Goal: Browse casually: Explore the website without a specific task or goal

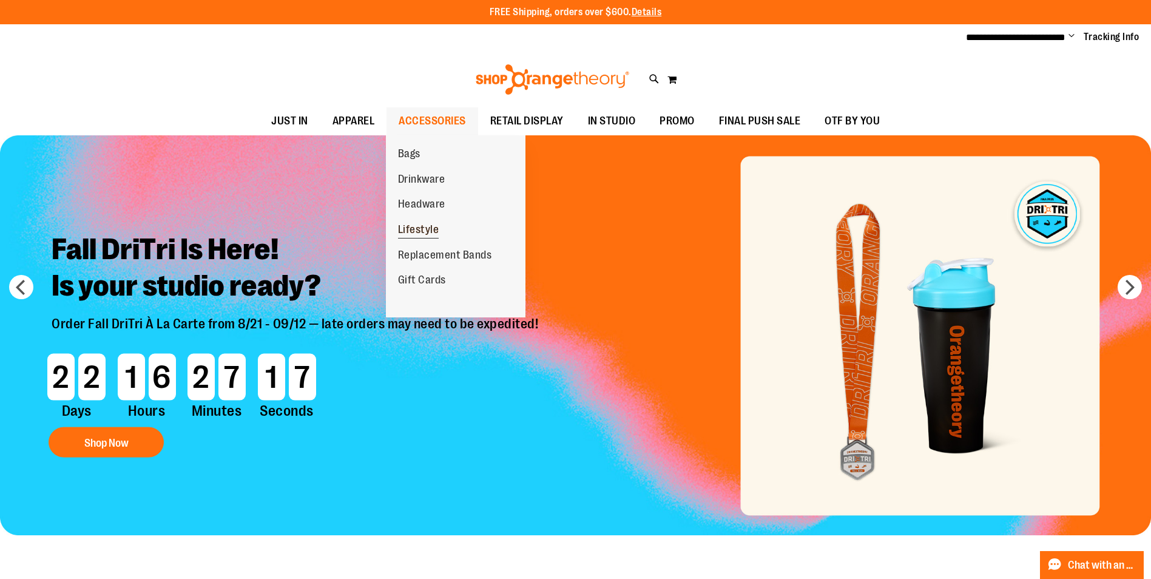
click at [418, 226] on span "Lifestyle" at bounding box center [418, 230] width 41 height 15
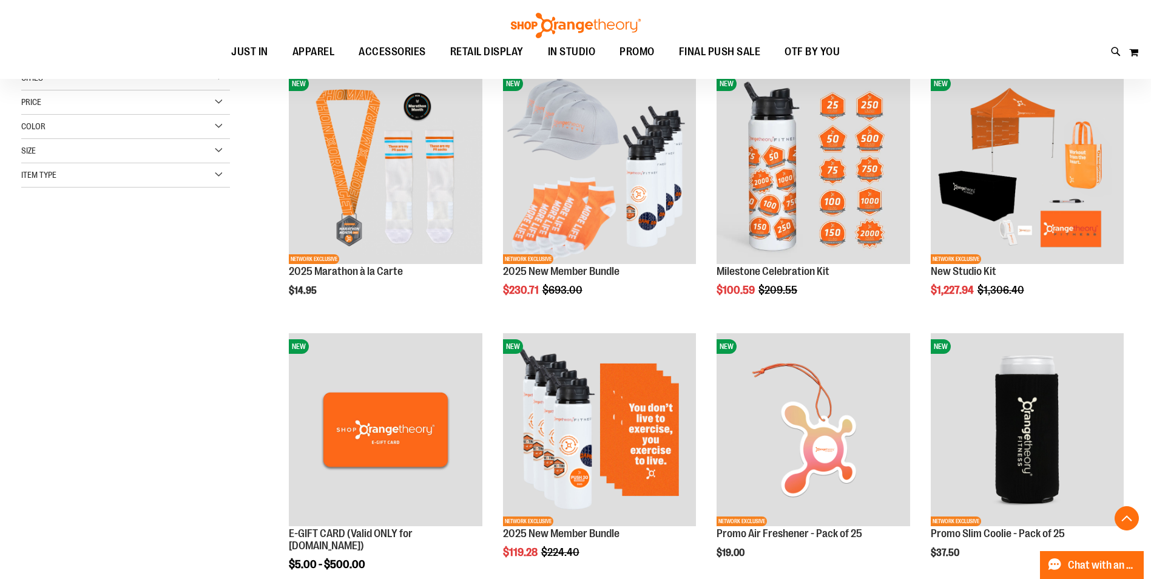
scroll to position [303, 0]
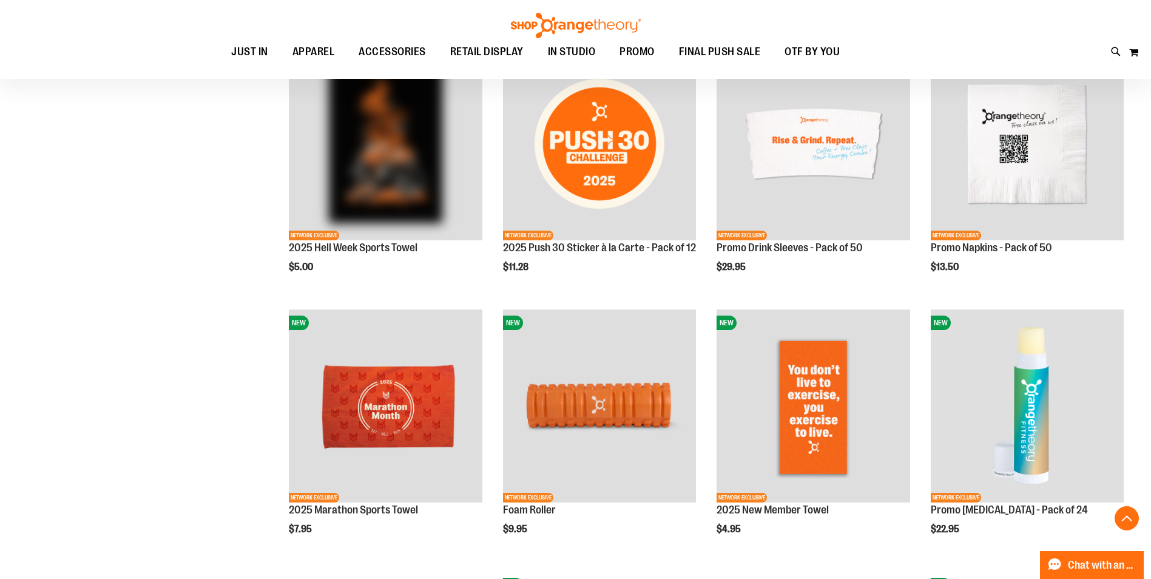
scroll to position [727, 0]
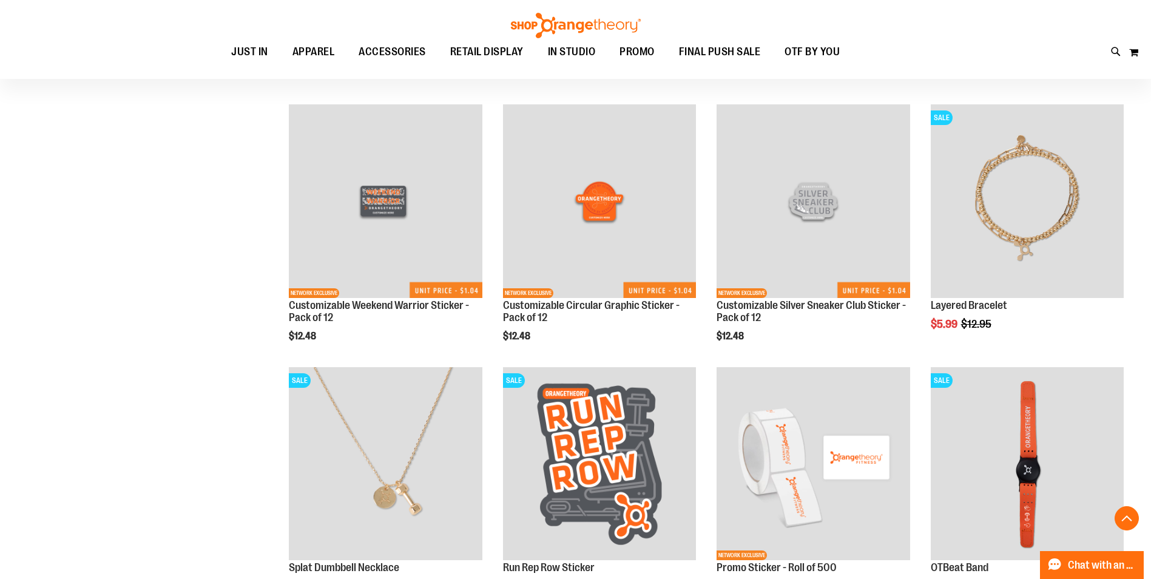
scroll to position [1977, 0]
drag, startPoint x: 1150, startPoint y: 402, endPoint x: 1158, endPoint y: 379, distance: 24.9
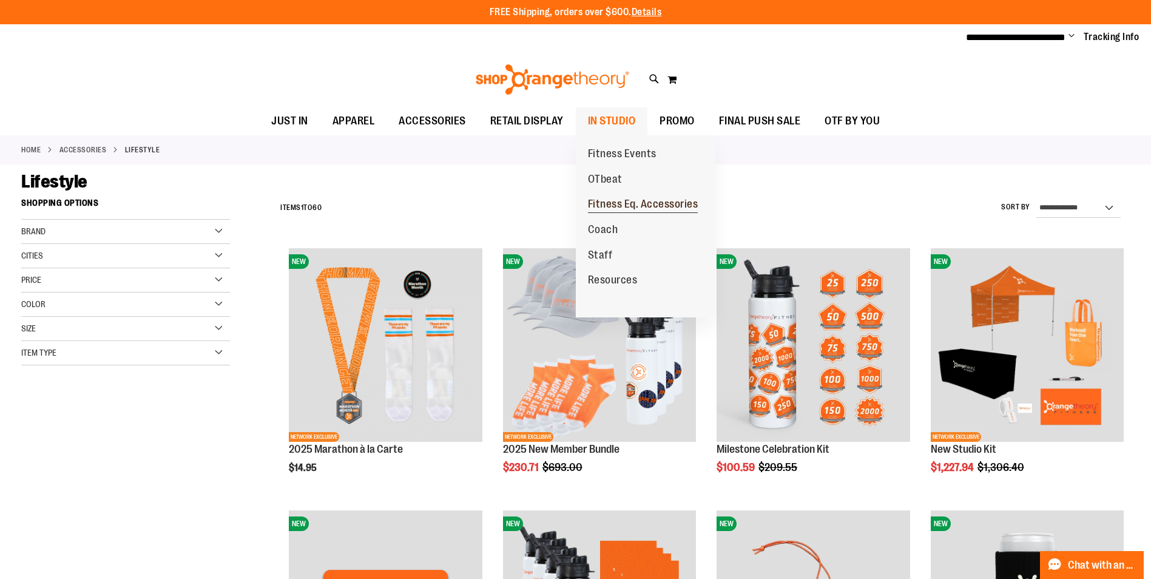
click at [661, 208] on span "Fitness Eq. Accessories" at bounding box center [643, 205] width 110 height 15
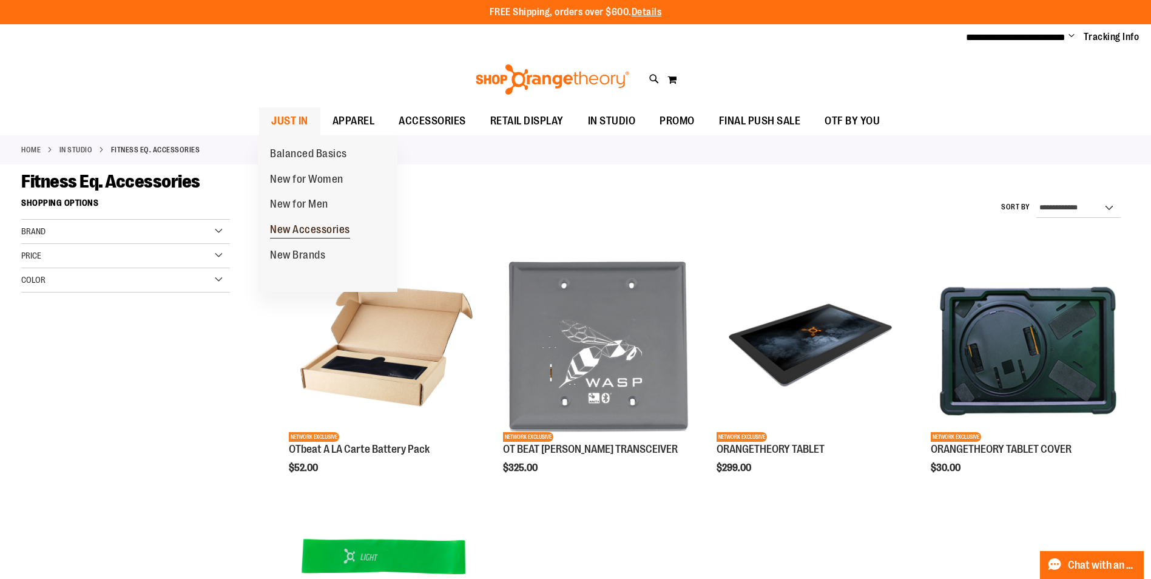
click at [322, 234] on span "New Accessories" at bounding box center [310, 230] width 80 height 15
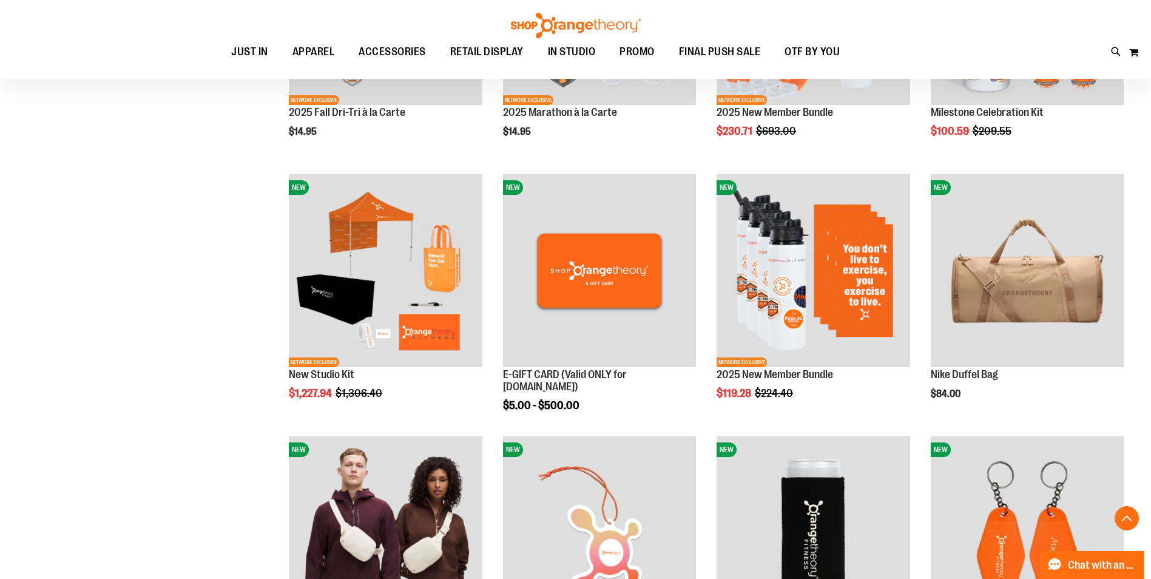
scroll to position [363, 0]
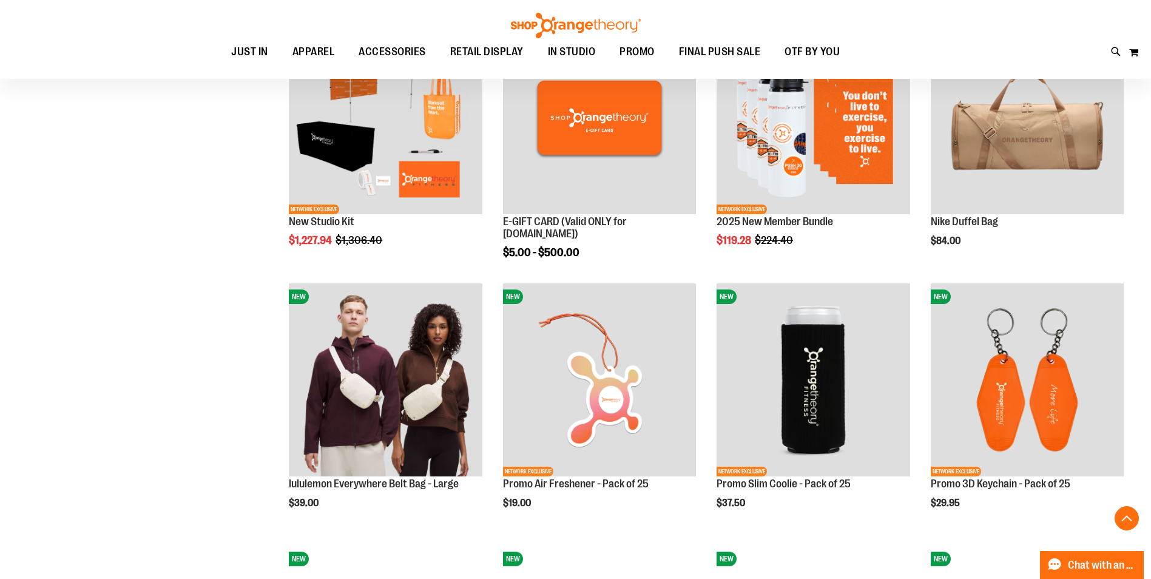
scroll to position [606, 0]
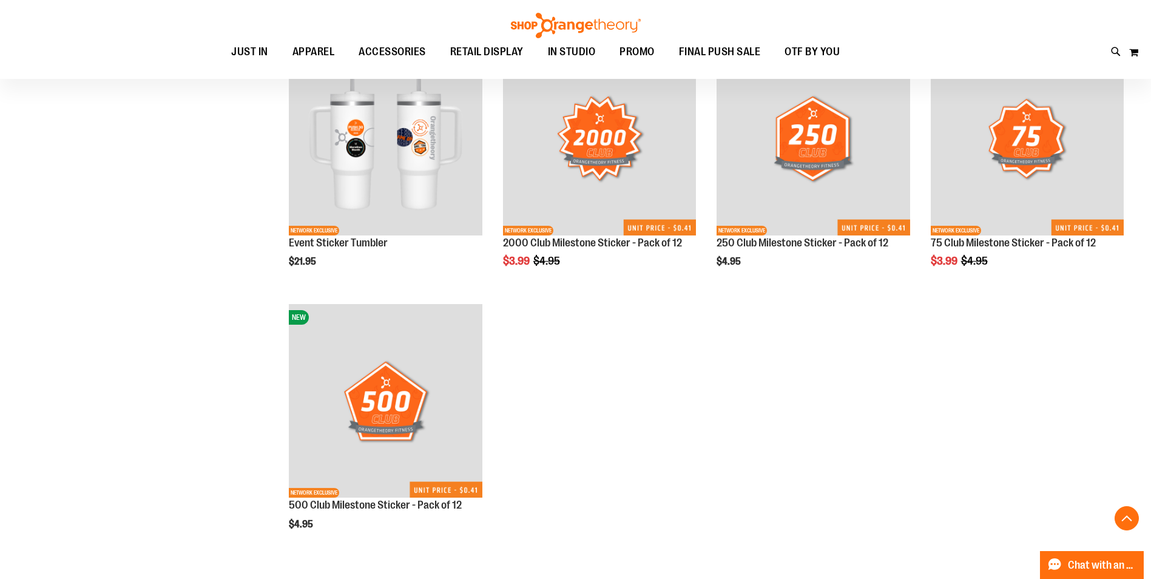
scroll to position [1638, 0]
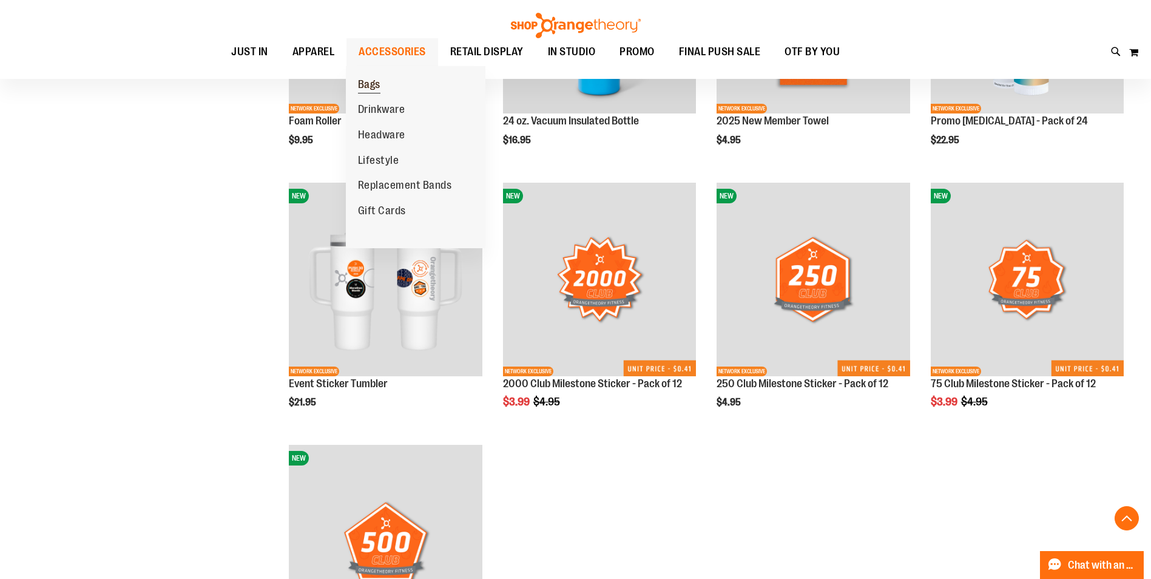
click at [379, 73] on link "Bags" at bounding box center [369, 84] width 47 height 25
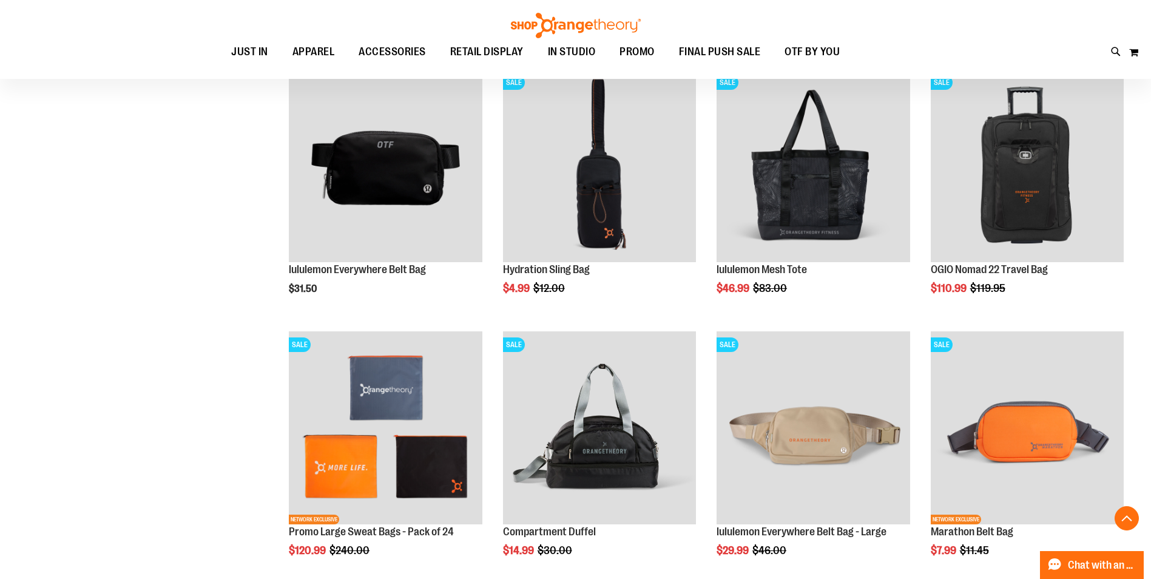
scroll to position [970, 0]
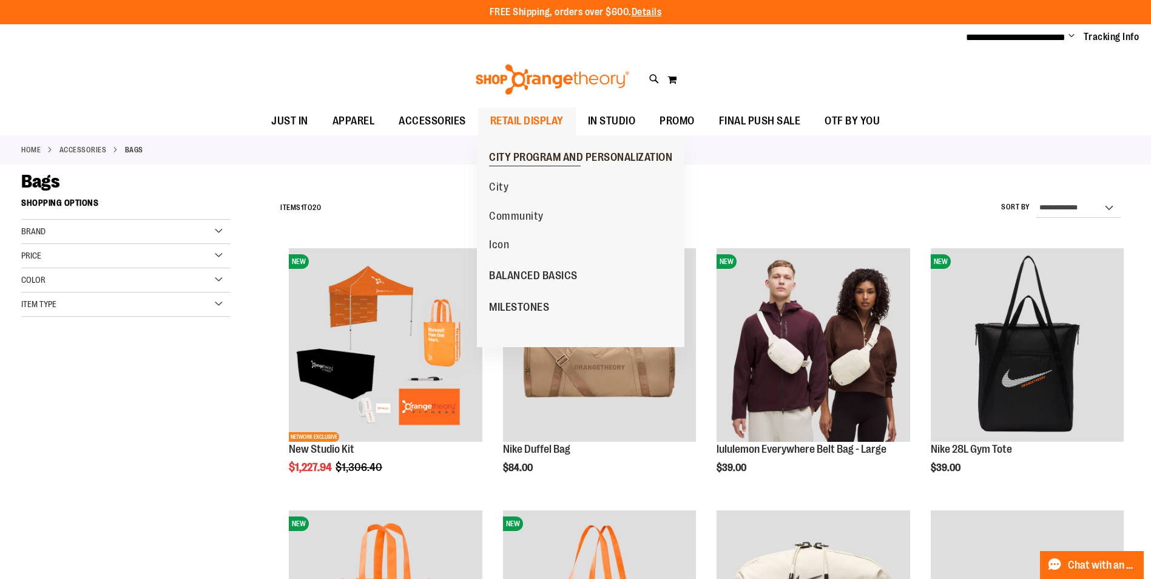
click at [572, 161] on span "CITY PROGRAM AND PERSONALIZATION" at bounding box center [580, 158] width 183 height 15
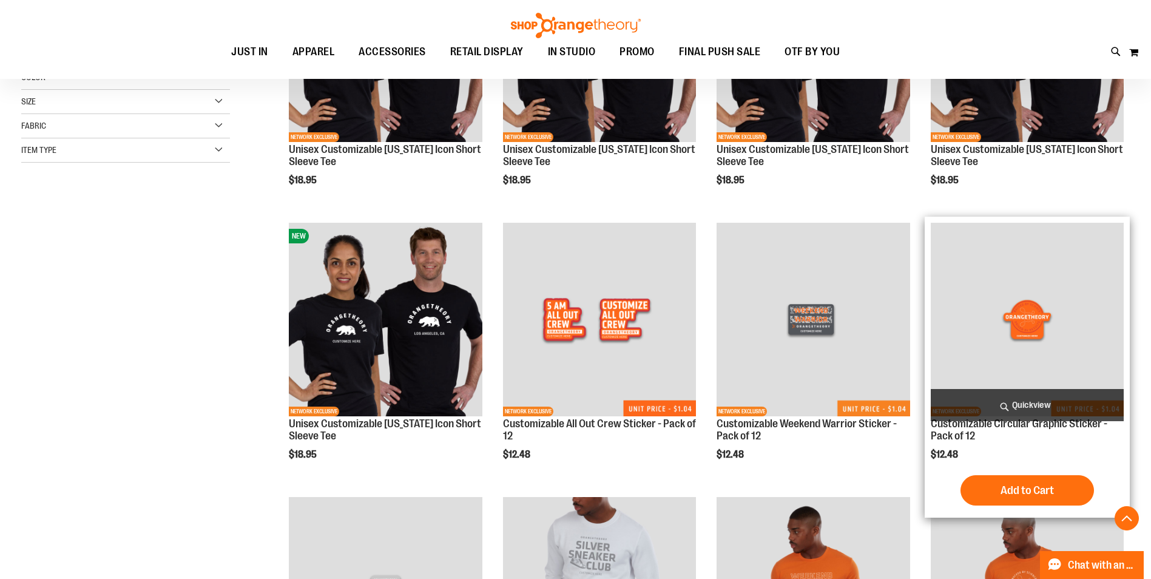
scroll to position [424, 0]
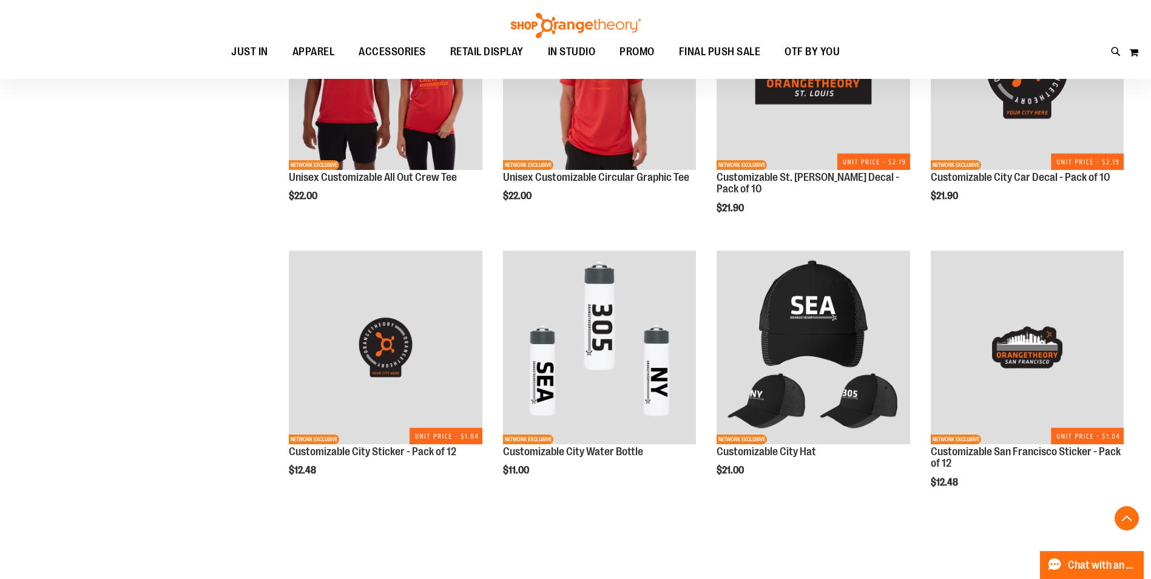
scroll to position [1274, 0]
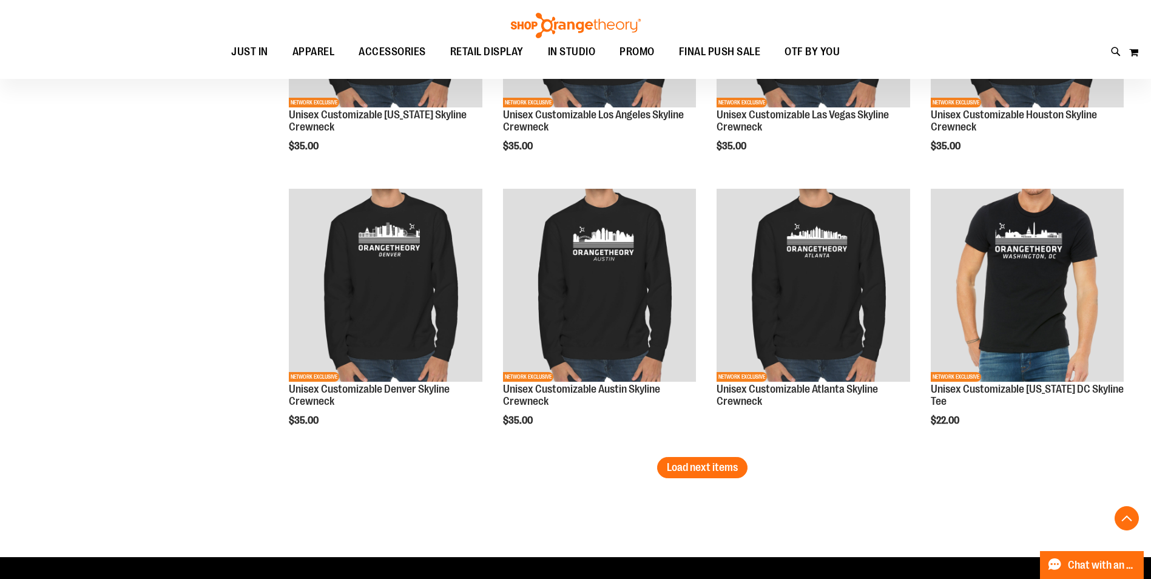
scroll to position [2548, 0]
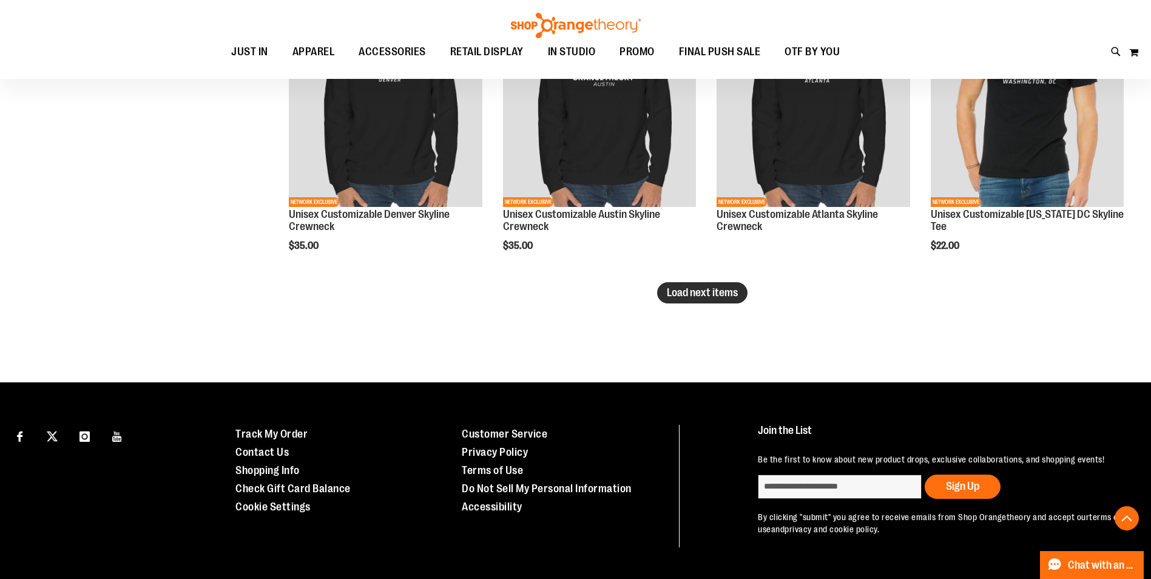
click at [700, 294] on span "Load next items" at bounding box center [702, 292] width 71 height 12
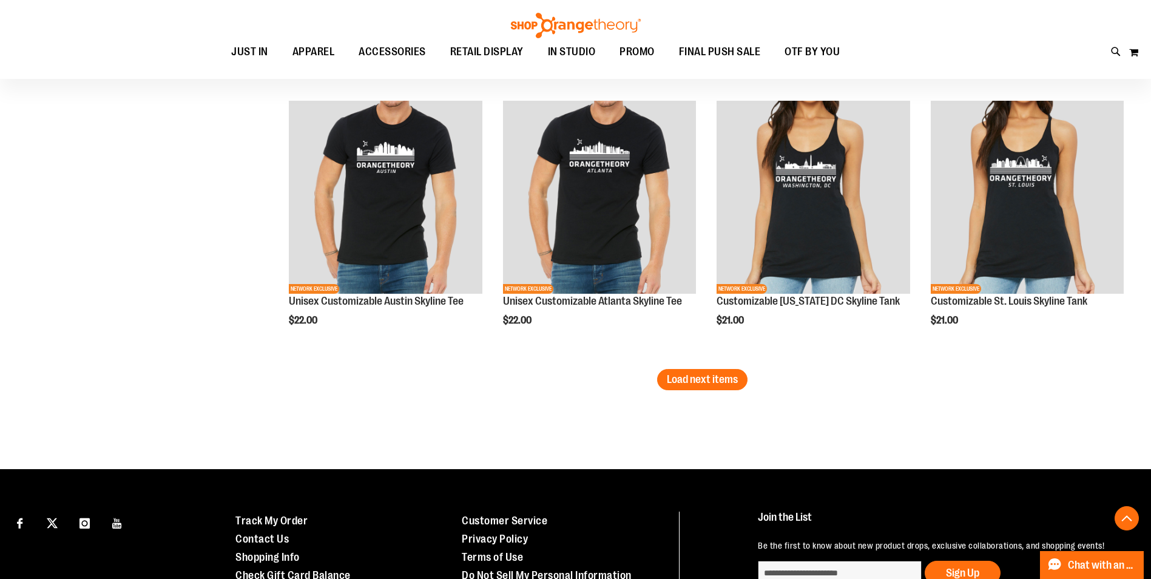
scroll to position [3094, 0]
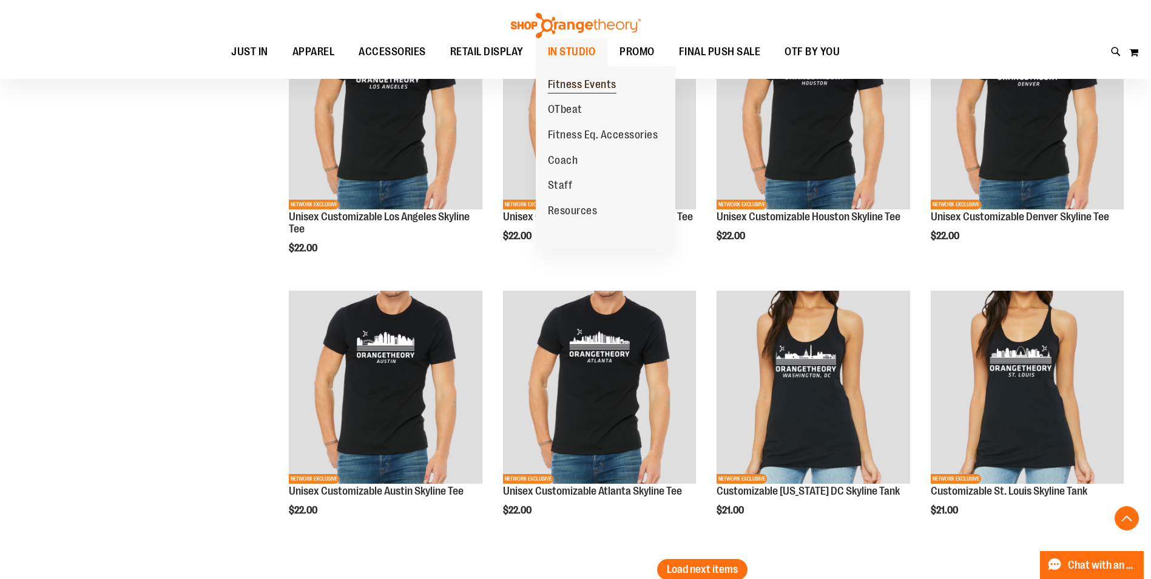
click at [590, 79] on span "Fitness Events" at bounding box center [582, 85] width 69 height 15
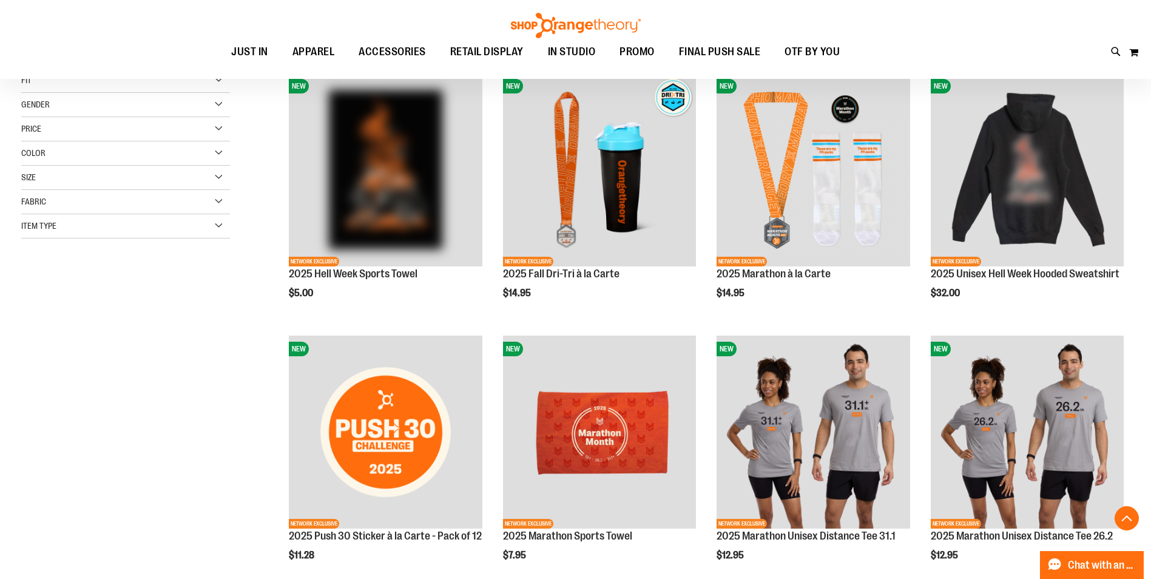
scroll to position [242, 0]
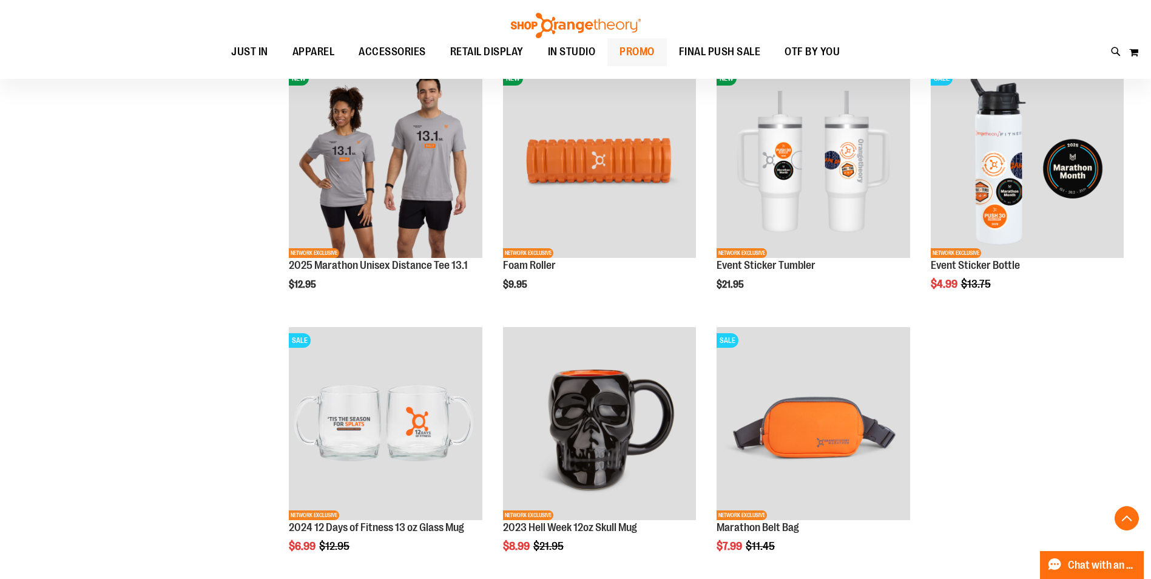
scroll to position [485, 0]
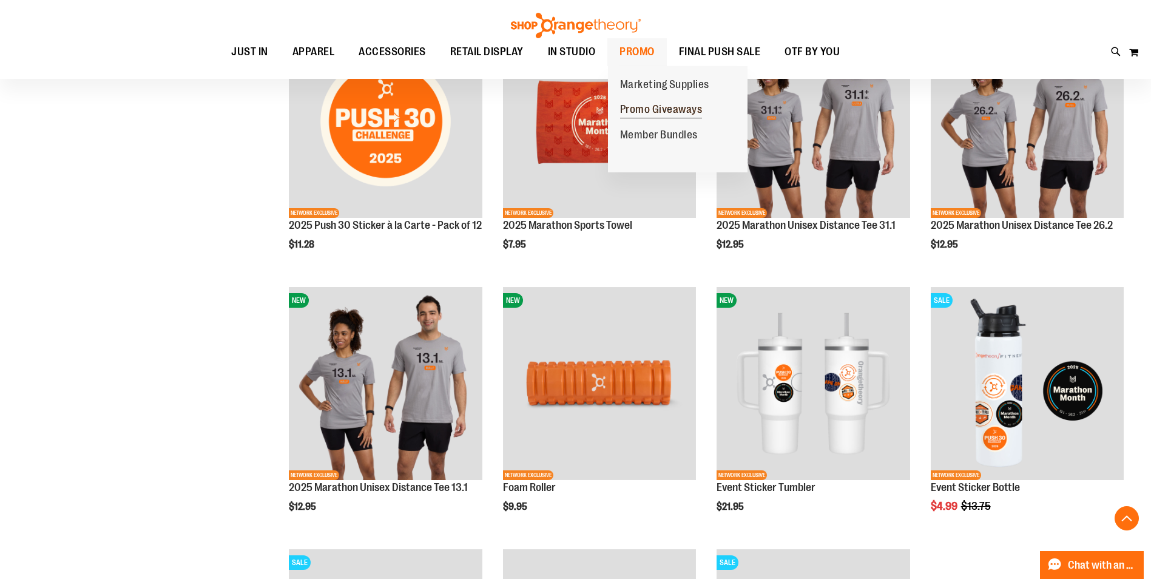
click at [664, 113] on span "Promo Giveaways" at bounding box center [661, 110] width 83 height 15
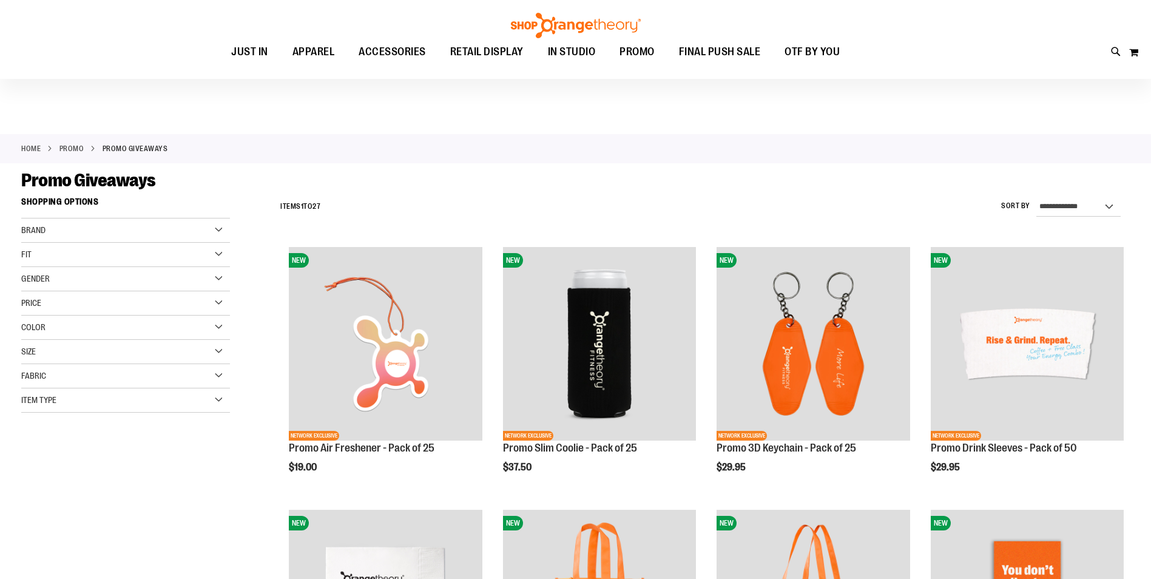
scroll to position [181, 0]
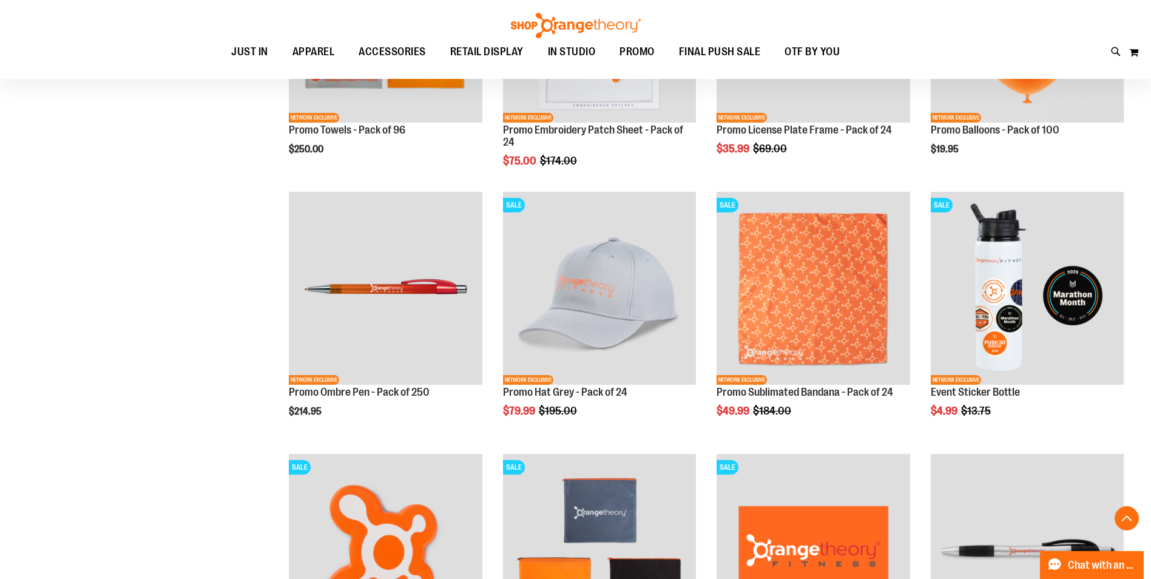
scroll to position [1092, 0]
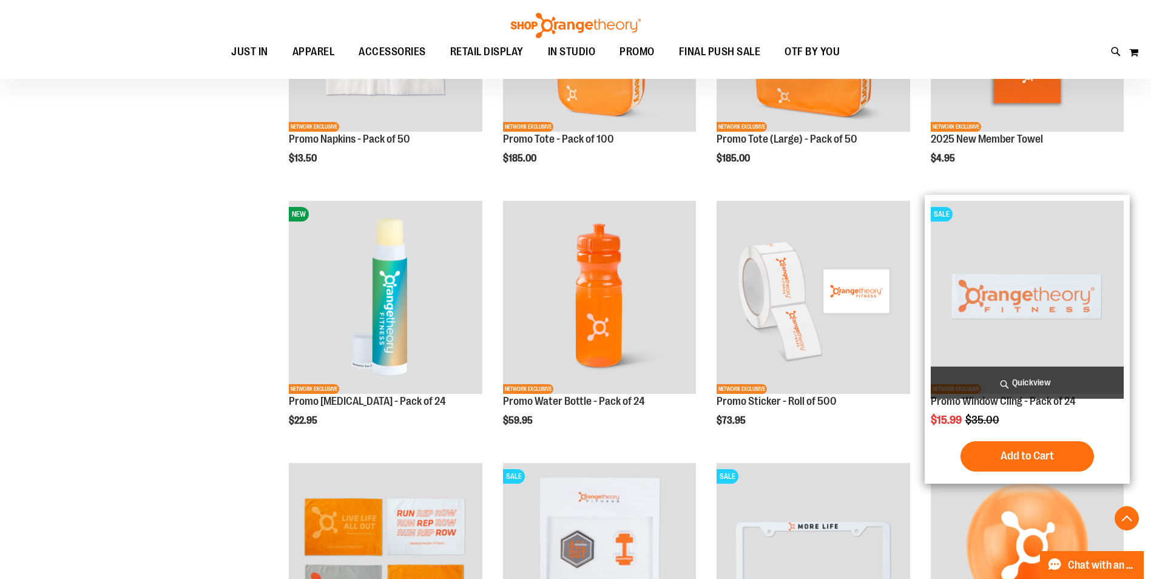
scroll to position [273, 0]
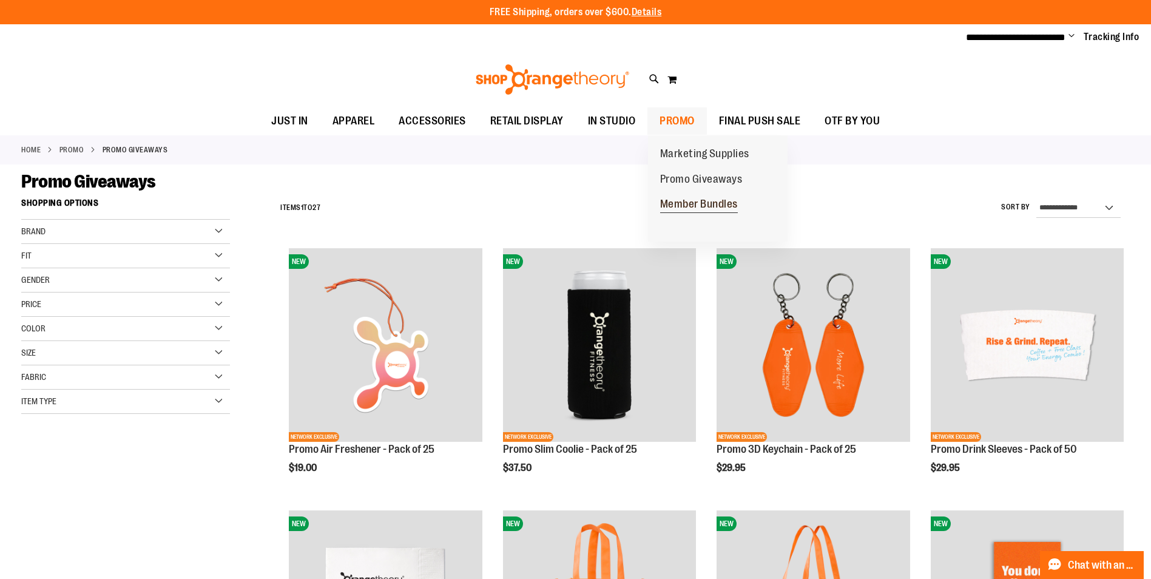
click at [720, 207] on span "Member Bundles" at bounding box center [699, 205] width 78 height 15
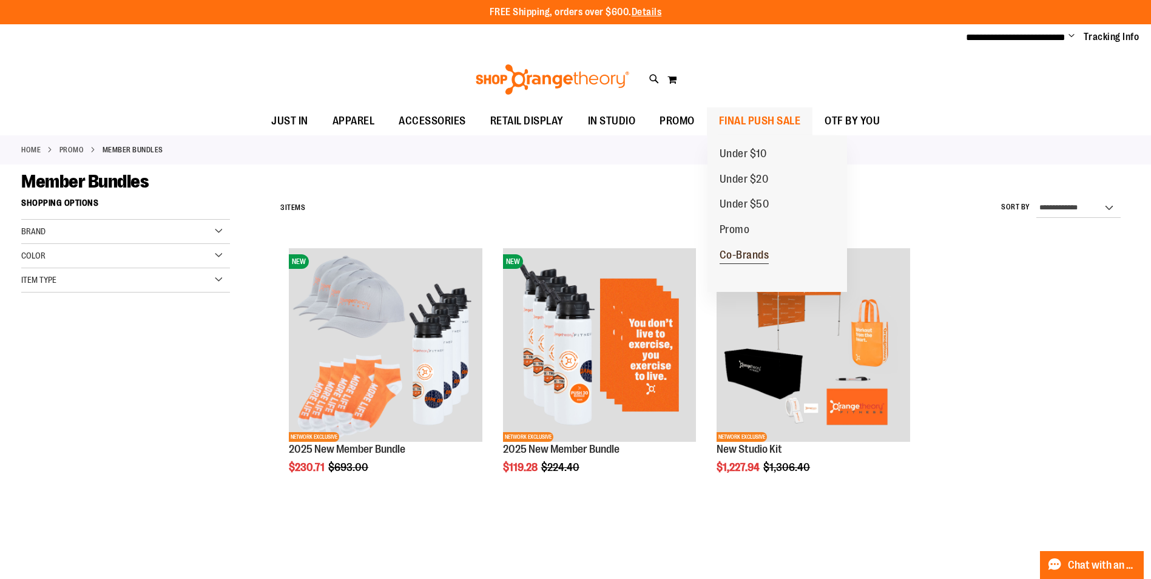
click at [747, 261] on span "Co-Brands" at bounding box center [745, 256] width 50 height 15
